Goal: Task Accomplishment & Management: Use online tool/utility

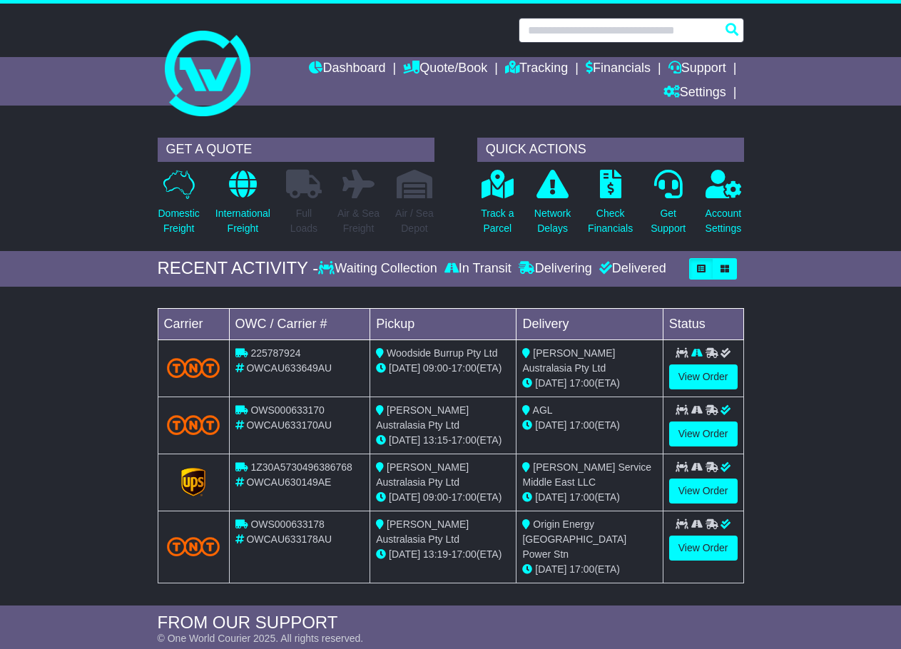
click at [581, 26] on input "text" at bounding box center [630, 30] width 225 height 25
click at [633, 31] on input "text" at bounding box center [630, 30] width 225 height 25
paste input "**********"
type input "**********"
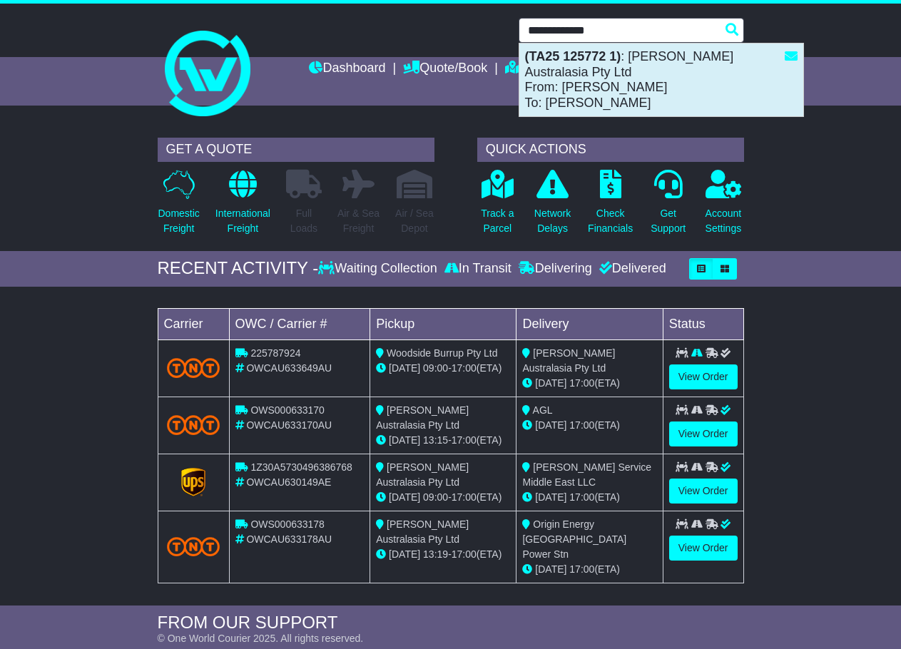
click at [665, 81] on div "(TA25 125772 1) : Thomassen Australasia Pty Ltd From: Michelle Cash To: Sam Tho…" at bounding box center [661, 80] width 284 height 73
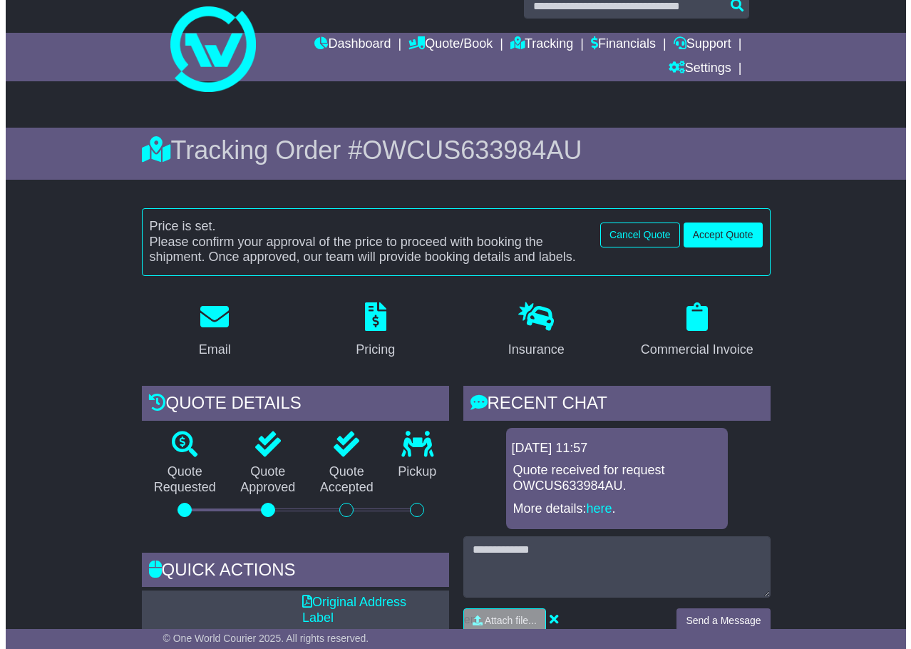
scroll to position [71, 0]
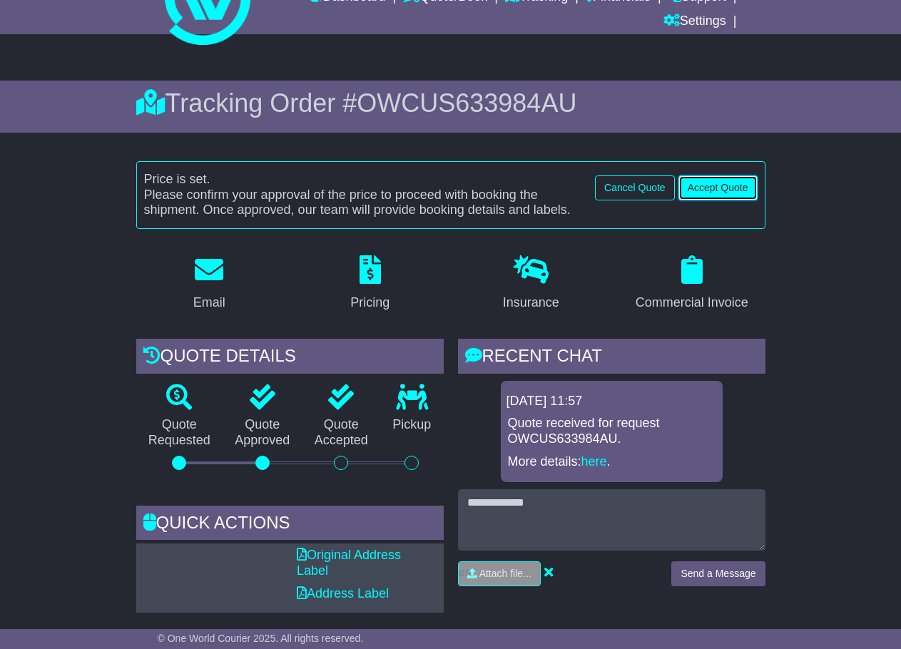
click at [737, 187] on button "Accept Quote" at bounding box center [717, 187] width 79 height 25
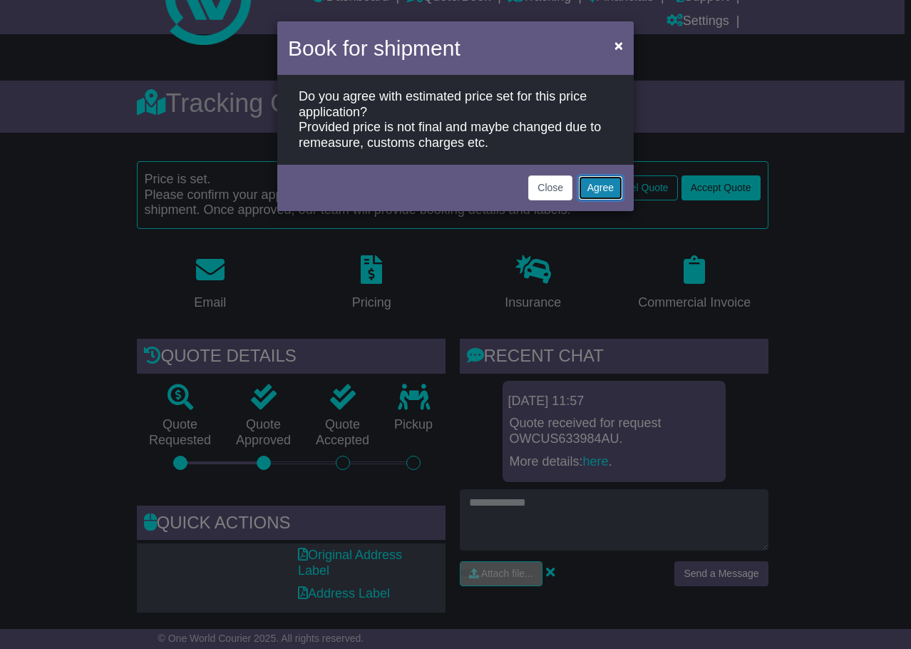
click at [605, 187] on button "Agree" at bounding box center [600, 187] width 45 height 25
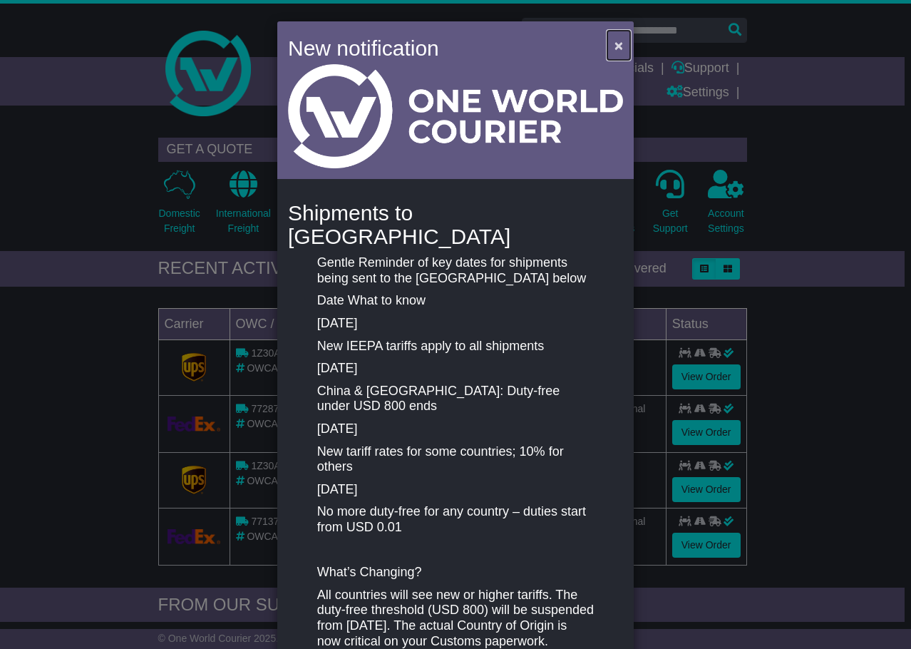
click at [618, 40] on span "×" at bounding box center [619, 45] width 9 height 16
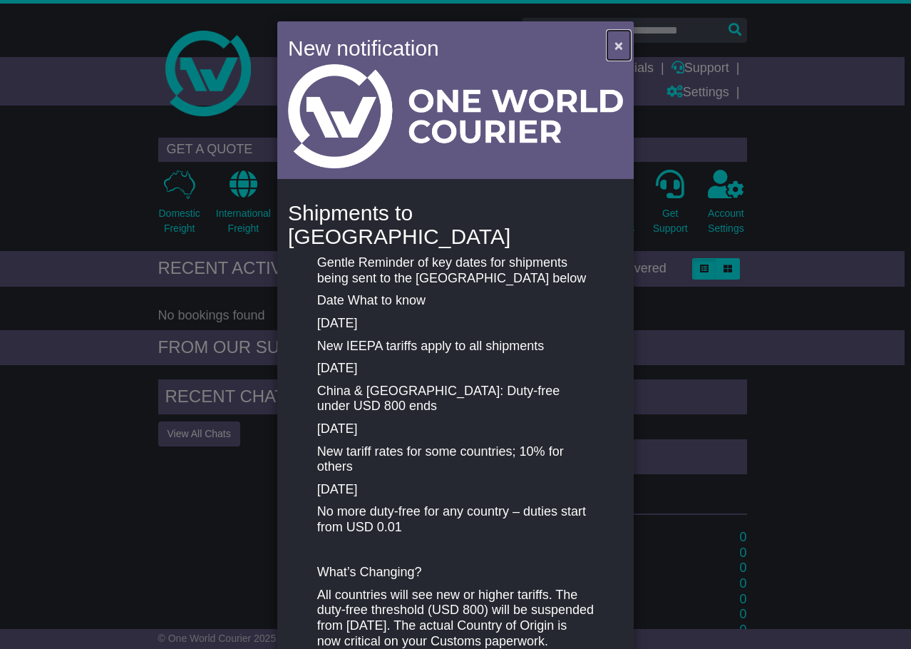
click at [615, 43] on span "×" at bounding box center [619, 45] width 9 height 16
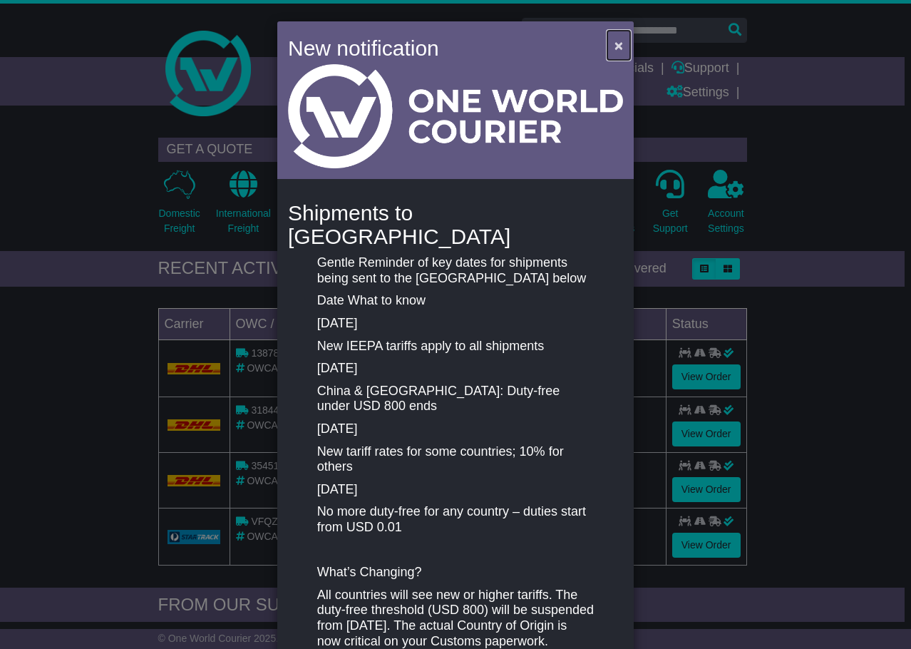
click at [609, 51] on button "×" at bounding box center [619, 45] width 23 height 29
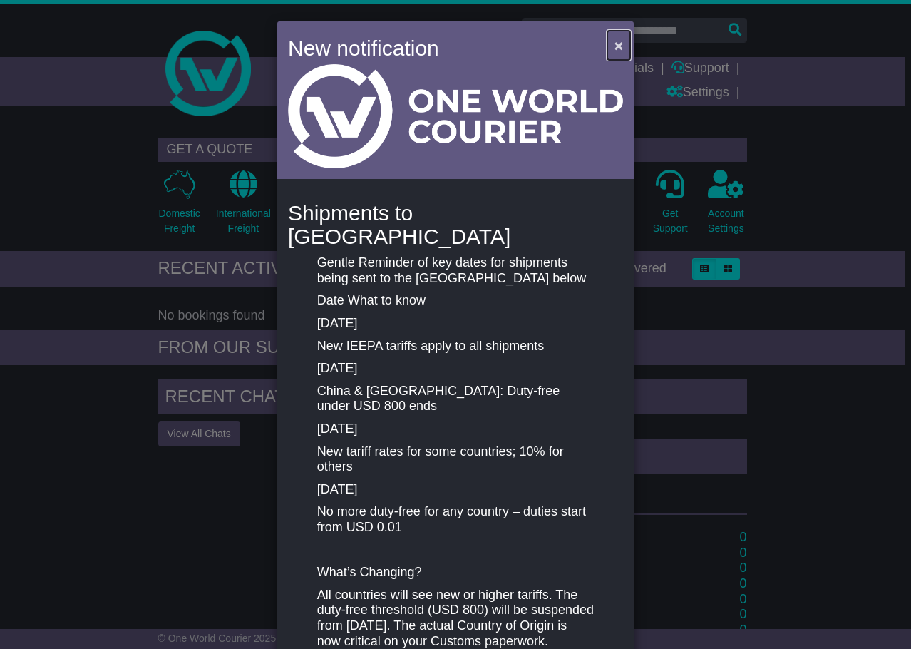
click at [615, 46] on span "×" at bounding box center [619, 45] width 9 height 16
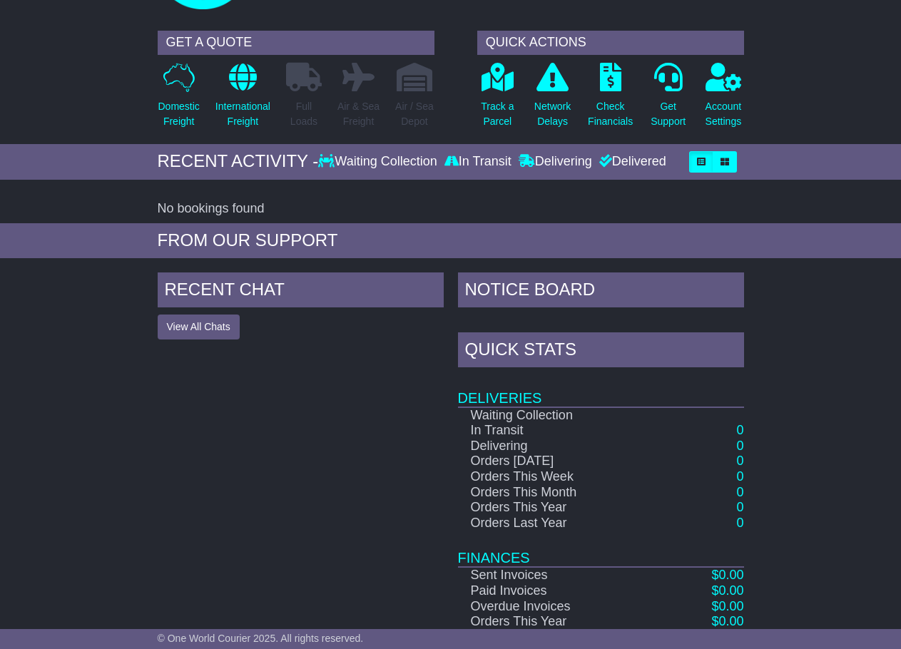
scroll to position [152, 0]
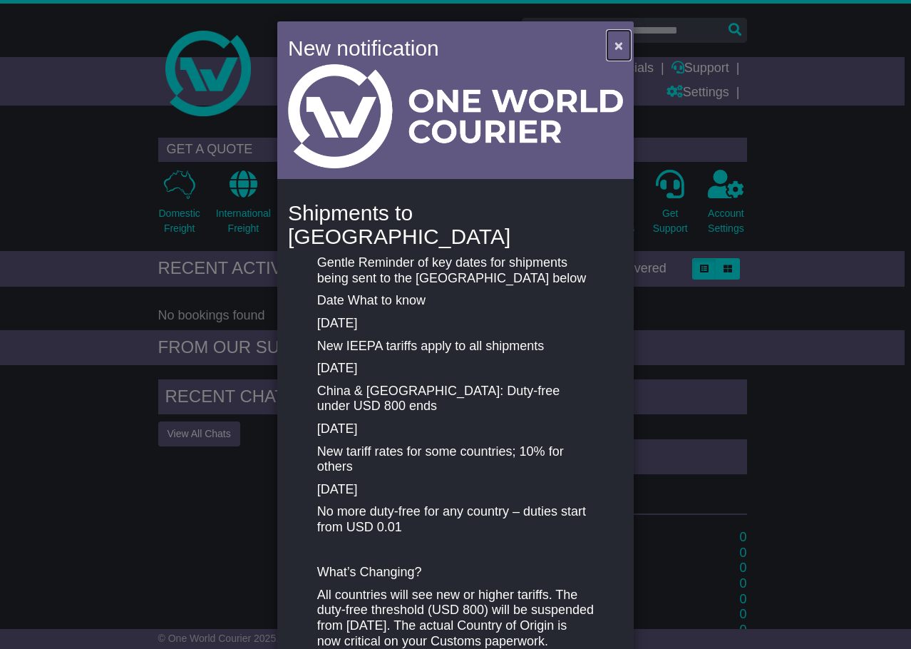
click at [609, 48] on button "×" at bounding box center [619, 45] width 23 height 29
click at [617, 38] on span "×" at bounding box center [619, 45] width 9 height 16
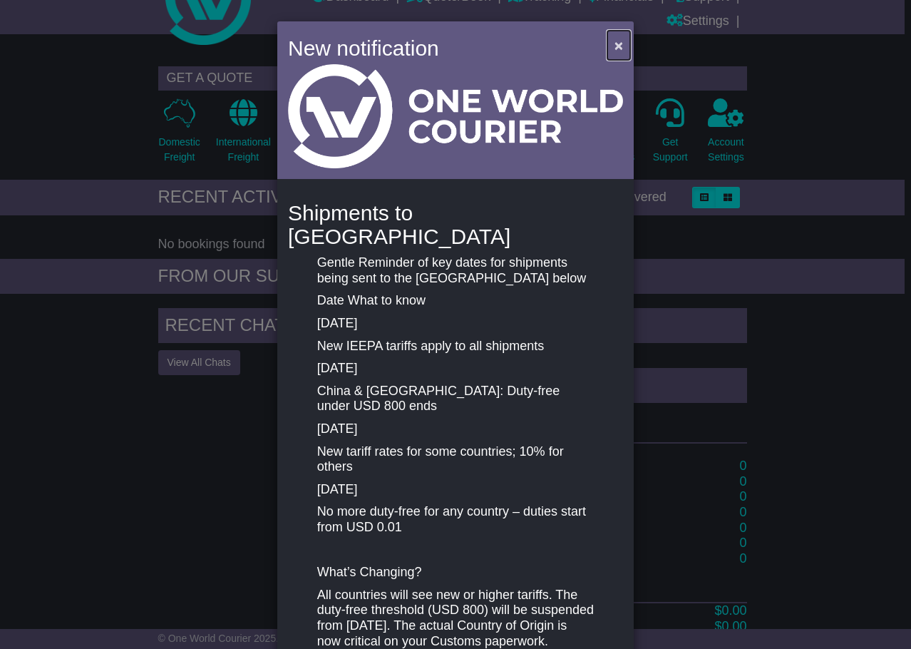
click at [615, 41] on span "×" at bounding box center [619, 45] width 9 height 16
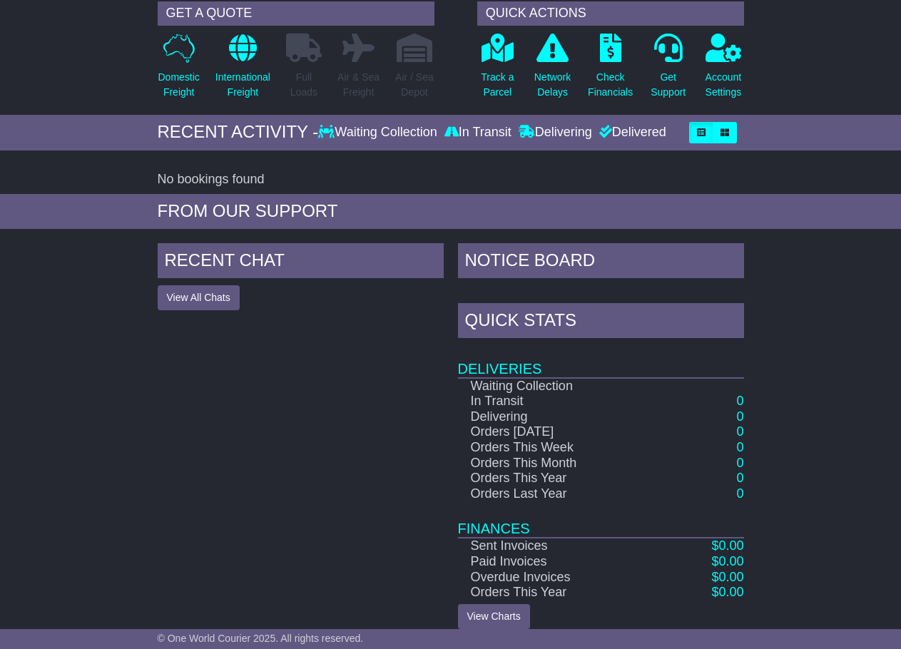
scroll to position [143, 0]
